Goal: Information Seeking & Learning: Learn about a topic

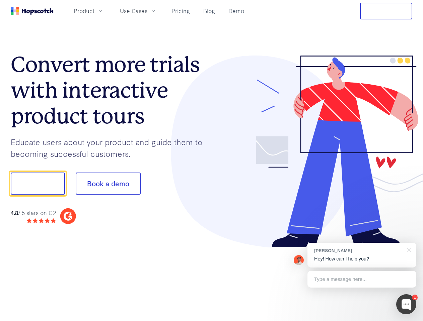
click at [212, 161] on div at bounding box center [312, 152] width 201 height 193
click at [94, 11] on span "Product" at bounding box center [84, 11] width 21 height 8
click at [147, 11] on span "Use Cases" at bounding box center [133, 11] width 27 height 8
click at [386, 11] on button "Free Trial" at bounding box center [386, 11] width 52 height 17
click at [37, 184] on button "Show me!" at bounding box center [38, 184] width 54 height 22
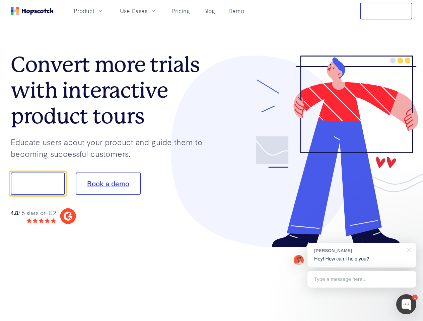
click at [108, 184] on button "Book a demo" at bounding box center [108, 184] width 65 height 22
click at [406, 305] on div at bounding box center [406, 305] width 20 height 20
click at [362, 255] on div "[PERSON_NAME] Hey! How can I help you?" at bounding box center [361, 255] width 109 height 25
click at [408, 250] on div at bounding box center [354, 182] width 126 height 223
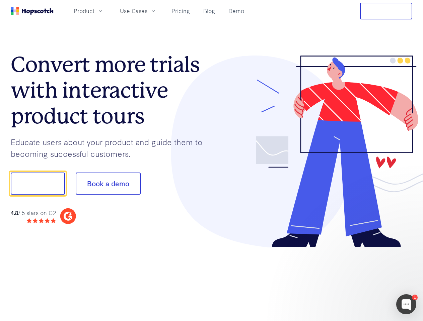
click at [362, 280] on div at bounding box center [354, 228] width 126 height 134
